Goal: Transaction & Acquisition: Purchase product/service

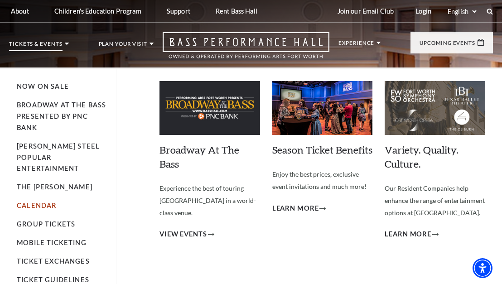
click at [34, 202] on link "Calendar" at bounding box center [36, 206] width 39 height 8
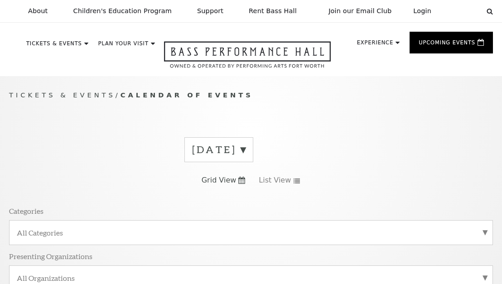
scroll to position [76, 0]
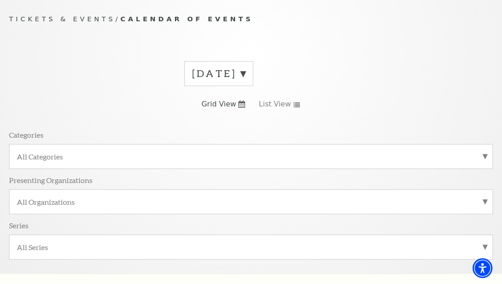
click at [246, 73] on label "October 2025" at bounding box center [218, 74] width 53 height 14
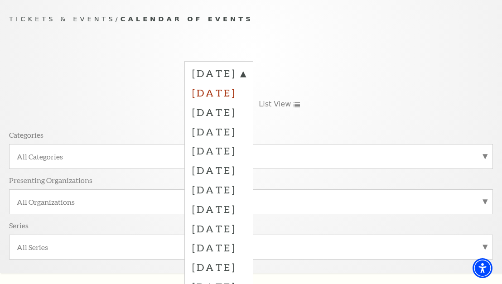
click at [230, 95] on label "November 2025" at bounding box center [218, 92] width 53 height 19
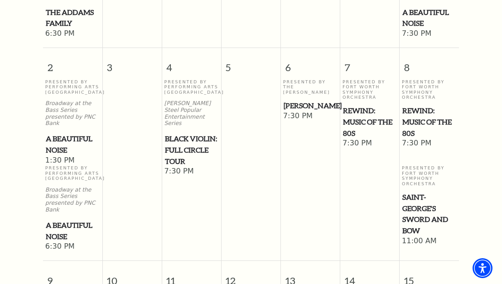
scroll to position [575, 0]
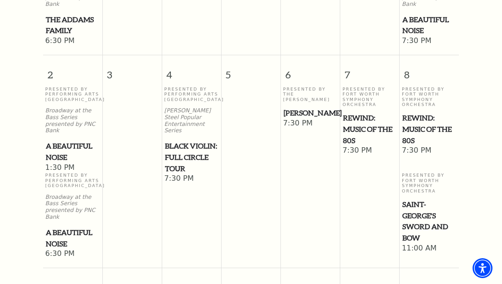
click at [290, 107] on span "Beatrice Rana" at bounding box center [311, 112] width 54 height 11
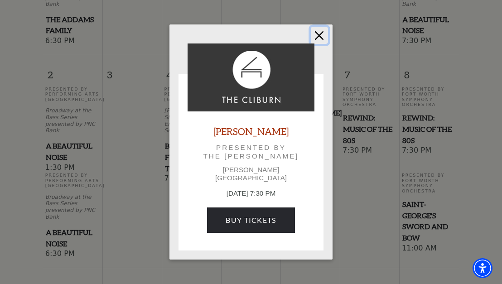
click at [315, 39] on button "Close" at bounding box center [319, 35] width 17 height 17
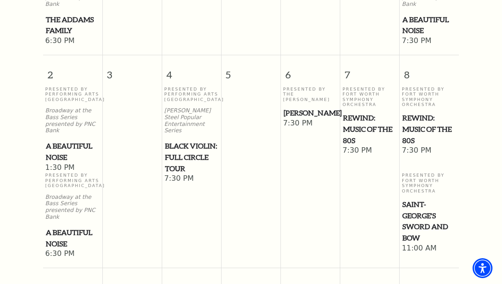
click at [188, 141] on span "Black Violin: Full Circle Tour" at bounding box center [192, 158] width 54 height 34
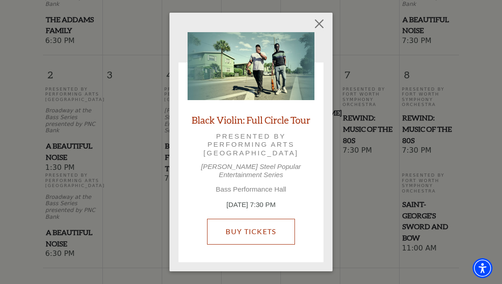
click at [247, 227] on link "Buy Tickets" at bounding box center [250, 231] width 87 height 25
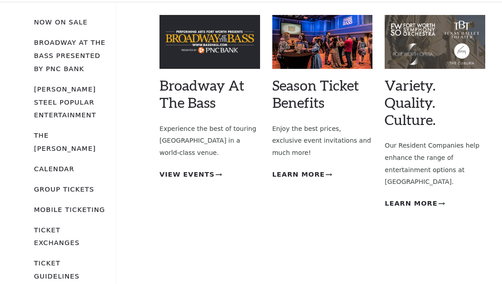
scroll to position [76, 0]
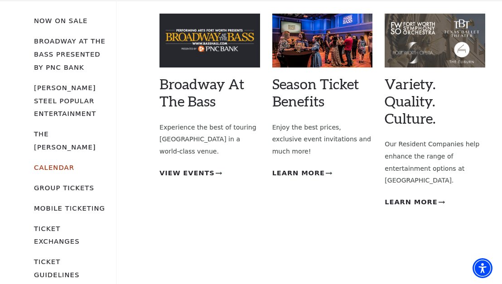
click at [59, 164] on link "Calendar" at bounding box center [54, 168] width 40 height 8
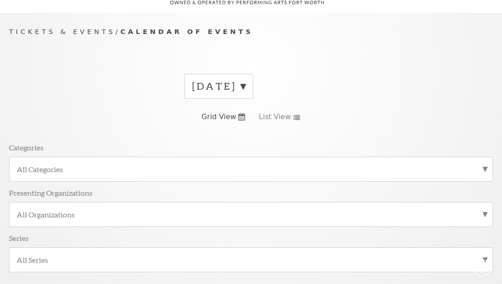
scroll to position [76, 0]
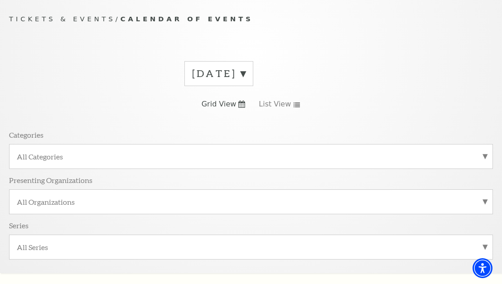
click at [246, 73] on label "October 2025" at bounding box center [218, 74] width 53 height 14
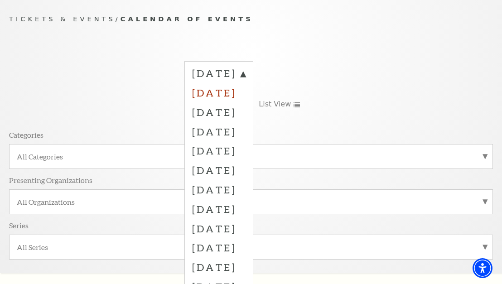
click at [239, 92] on label "November 2025" at bounding box center [218, 92] width 53 height 19
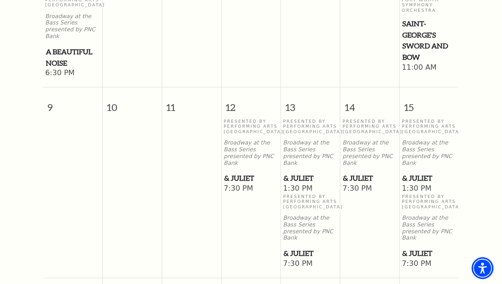
scroll to position [756, 0]
click at [296, 184] on span "1:30 PM" at bounding box center [310, 189] width 55 height 10
click at [298, 172] on span "& Juliet" at bounding box center [311, 177] width 54 height 11
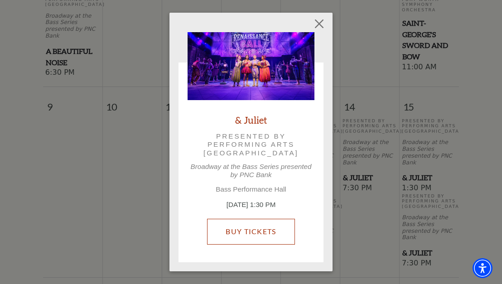
click at [242, 231] on link "Buy Tickets" at bounding box center [250, 231] width 87 height 25
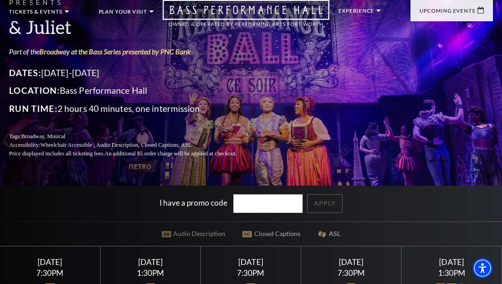
scroll to position [136, 0]
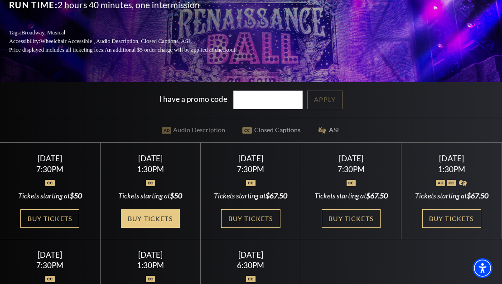
click at [147, 228] on link "Buy Tickets" at bounding box center [150, 218] width 59 height 19
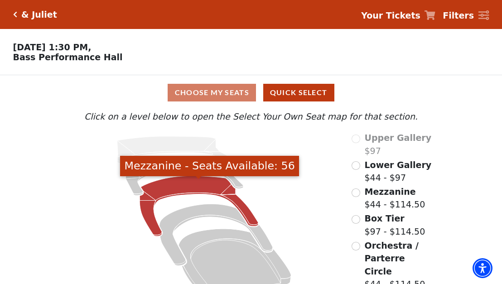
click at [167, 190] on icon "Mezzanine - Seats Available: 56" at bounding box center [199, 206] width 119 height 60
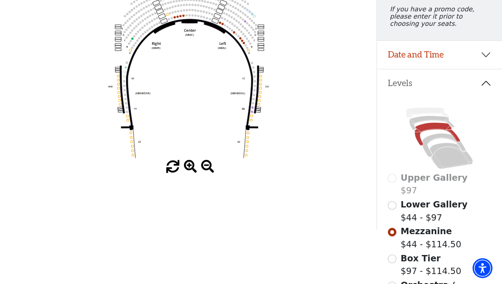
scroll to position [91, 0]
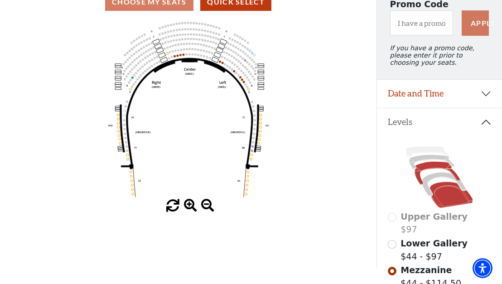
click at [439, 207] on icon at bounding box center [451, 195] width 43 height 26
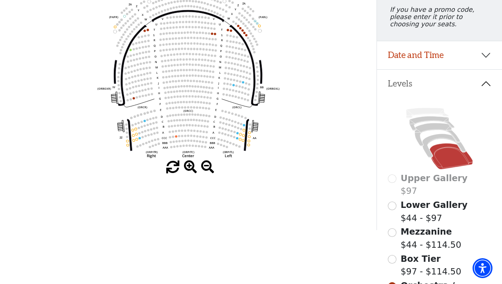
scroll to position [133, 0]
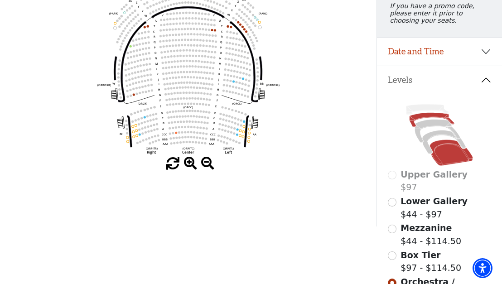
click at [423, 125] on icon at bounding box center [432, 120] width 45 height 15
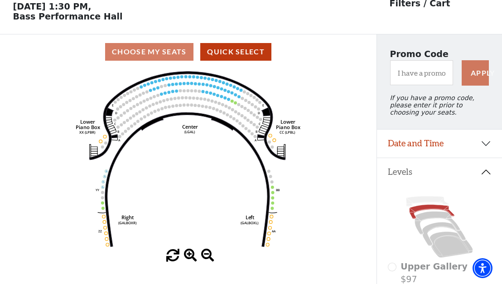
scroll to position [42, 0]
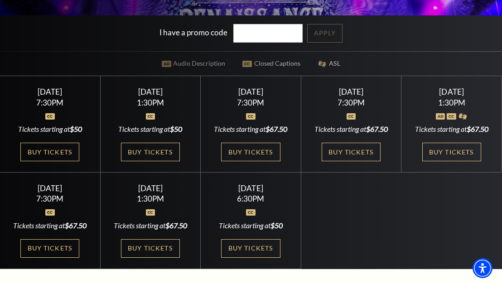
scroll to position [227, 0]
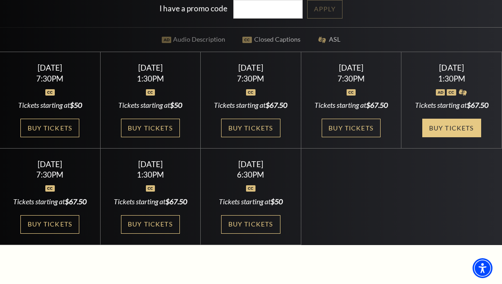
click at [436, 137] on link "Buy Tickets" at bounding box center [451, 128] width 59 height 19
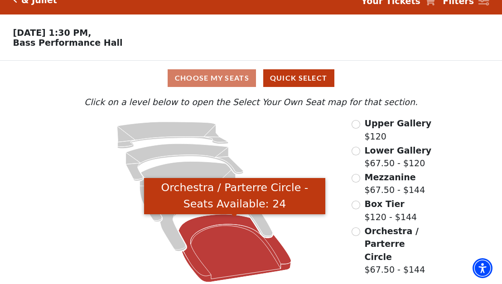
scroll to position [21, 0]
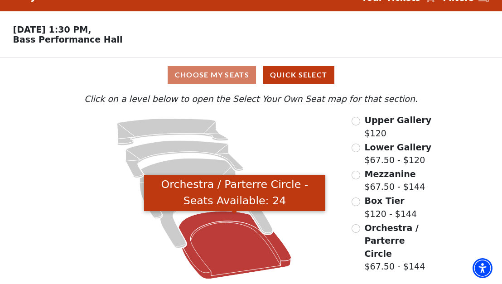
click at [219, 246] on icon "Orchestra / Parterre Circle - Seats Available: 24" at bounding box center [235, 245] width 112 height 68
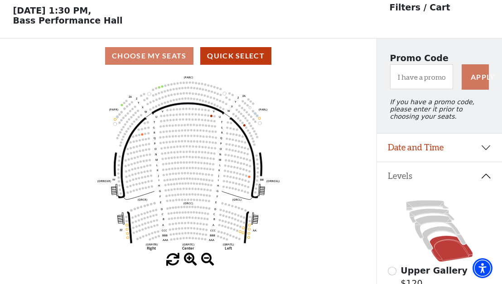
scroll to position [91, 0]
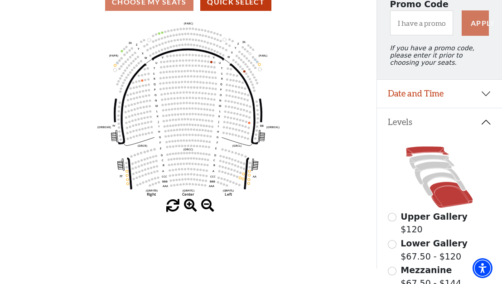
click at [430, 157] on icon at bounding box center [427, 152] width 43 height 10
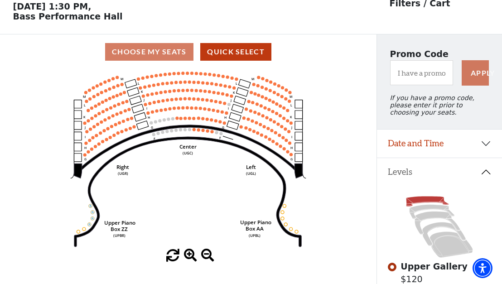
scroll to position [42, 0]
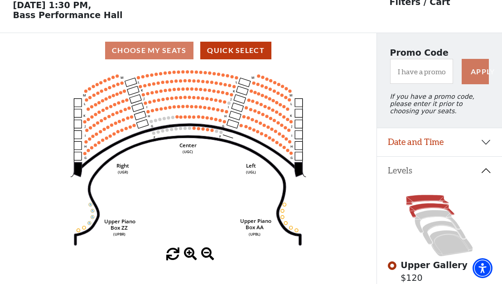
click at [433, 212] on icon at bounding box center [432, 211] width 45 height 15
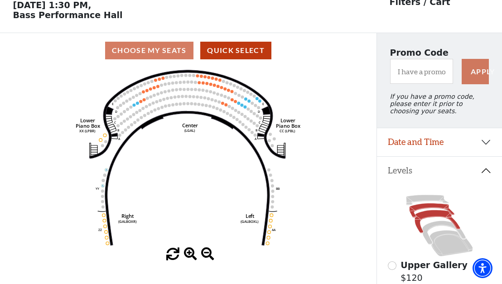
click at [432, 221] on icon at bounding box center [437, 221] width 45 height 23
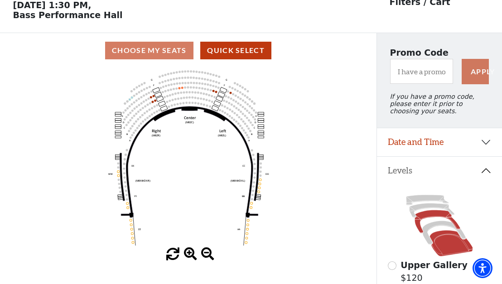
click at [450, 249] on icon at bounding box center [451, 244] width 43 height 26
